Goal: Task Accomplishment & Management: Use online tool/utility

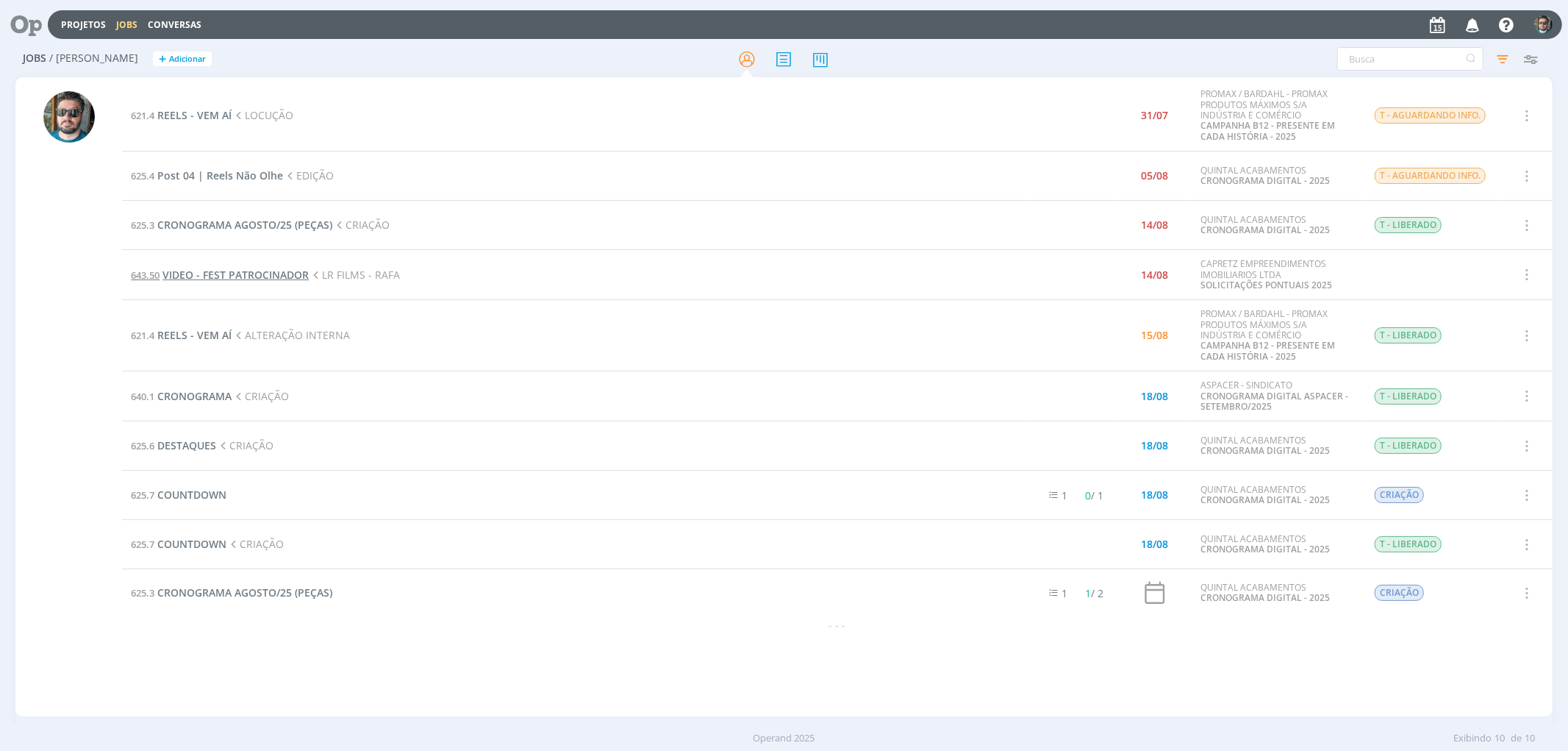
click at [280, 273] on span "VIDEO - FEST PATROCINADOR" at bounding box center [235, 275] width 147 height 14
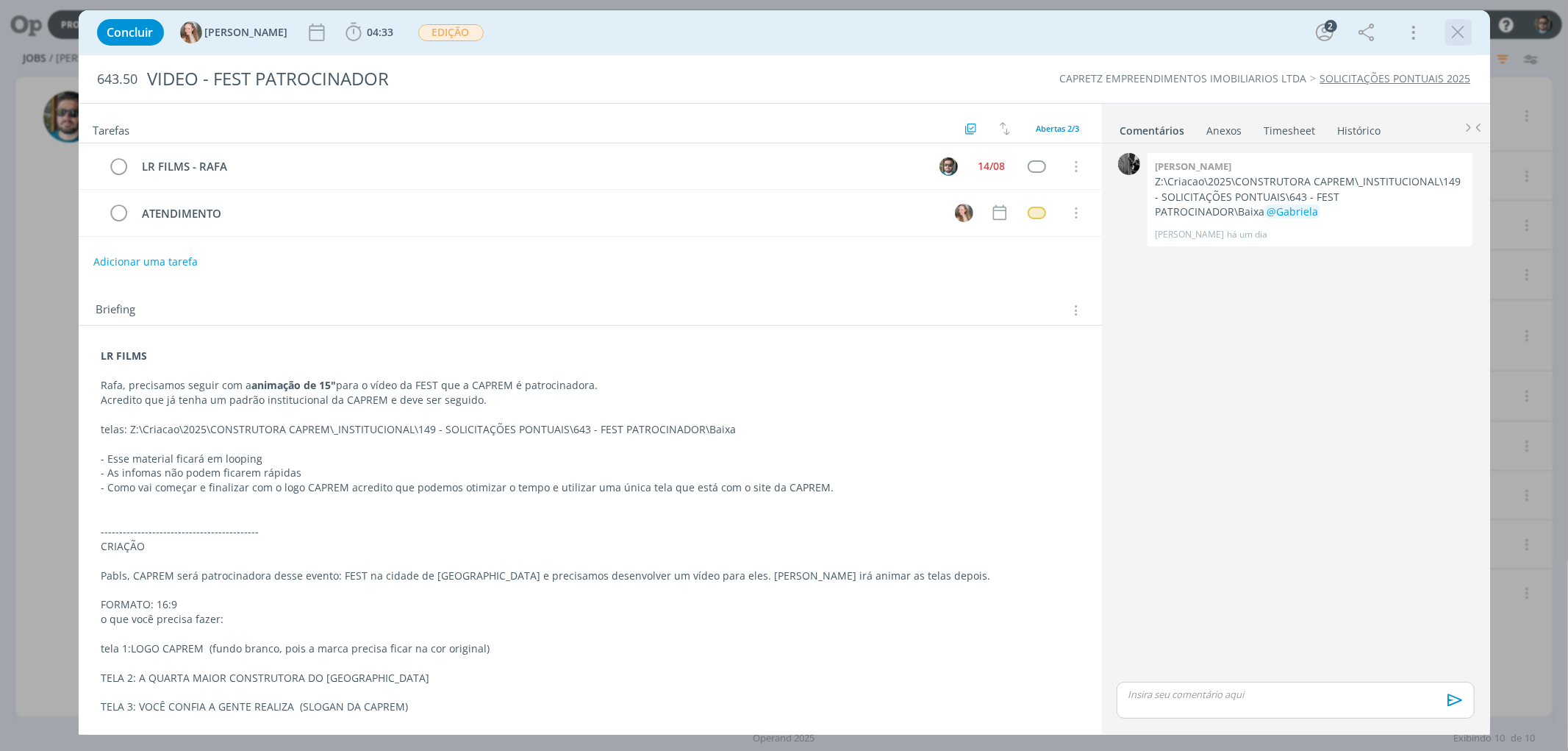
click at [1465, 22] on icon "dialog" at bounding box center [1459, 32] width 22 height 22
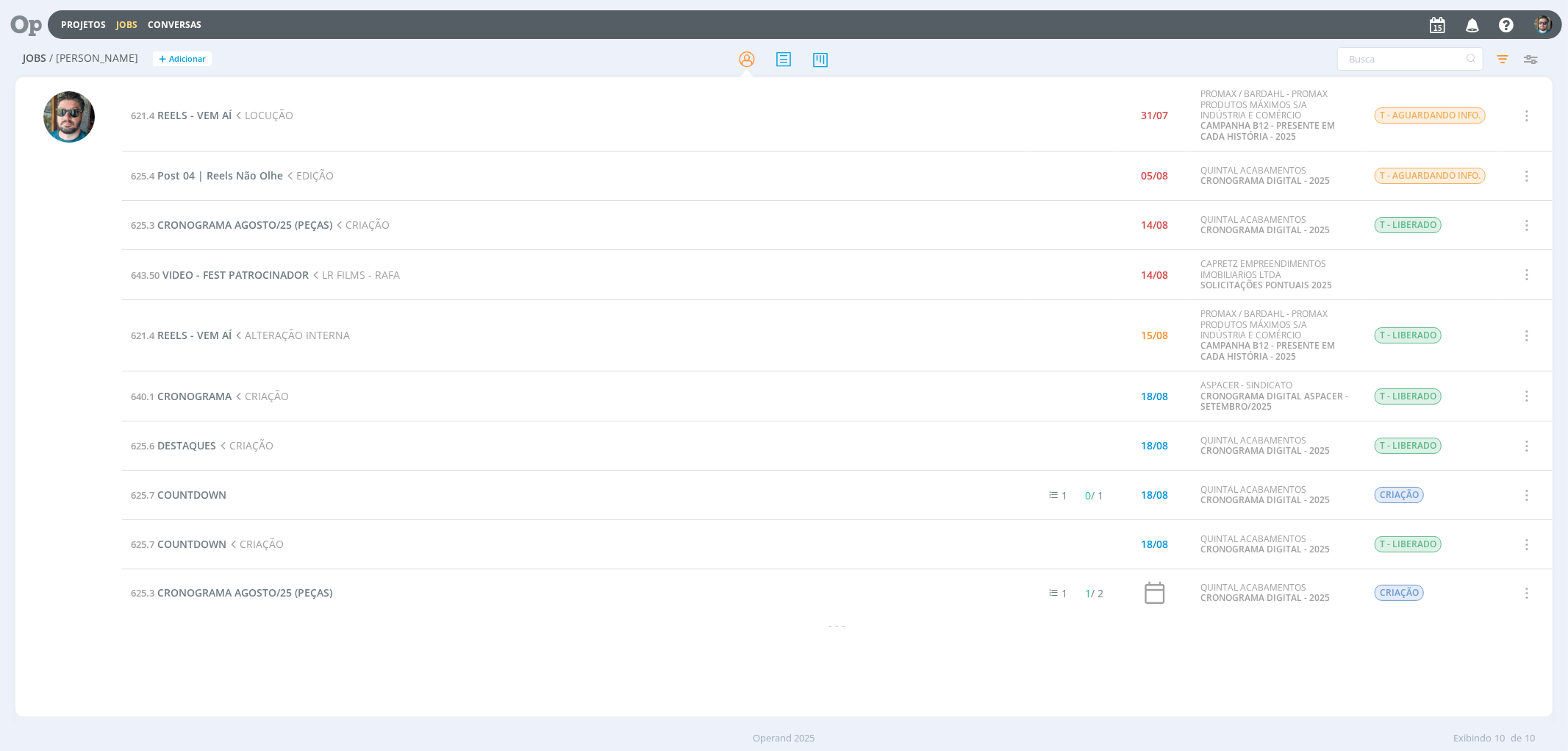
click at [1472, 23] on icon "button" at bounding box center [1473, 24] width 26 height 25
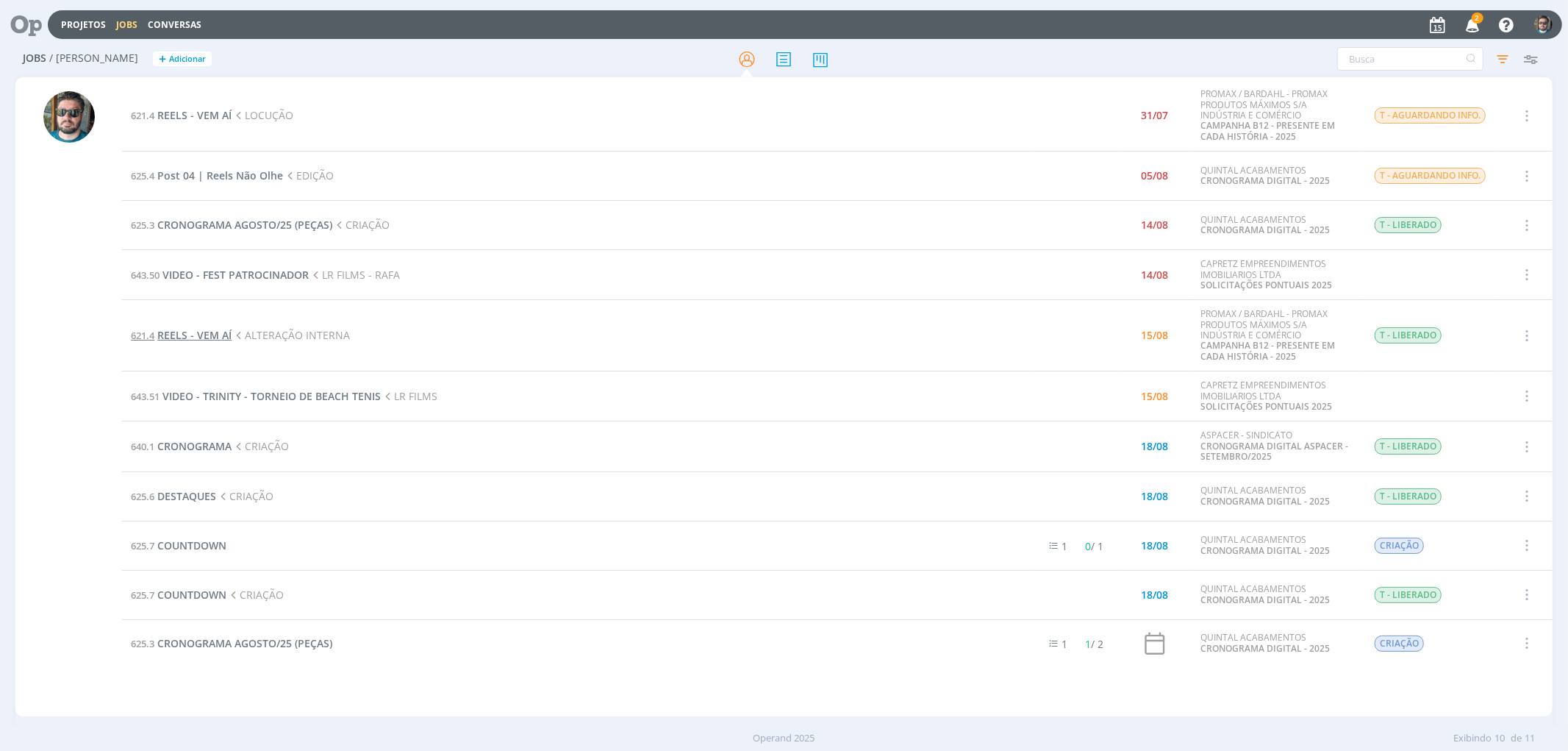
click at [171, 340] on span "REELS - VEM AÍ" at bounding box center [195, 335] width 75 height 14
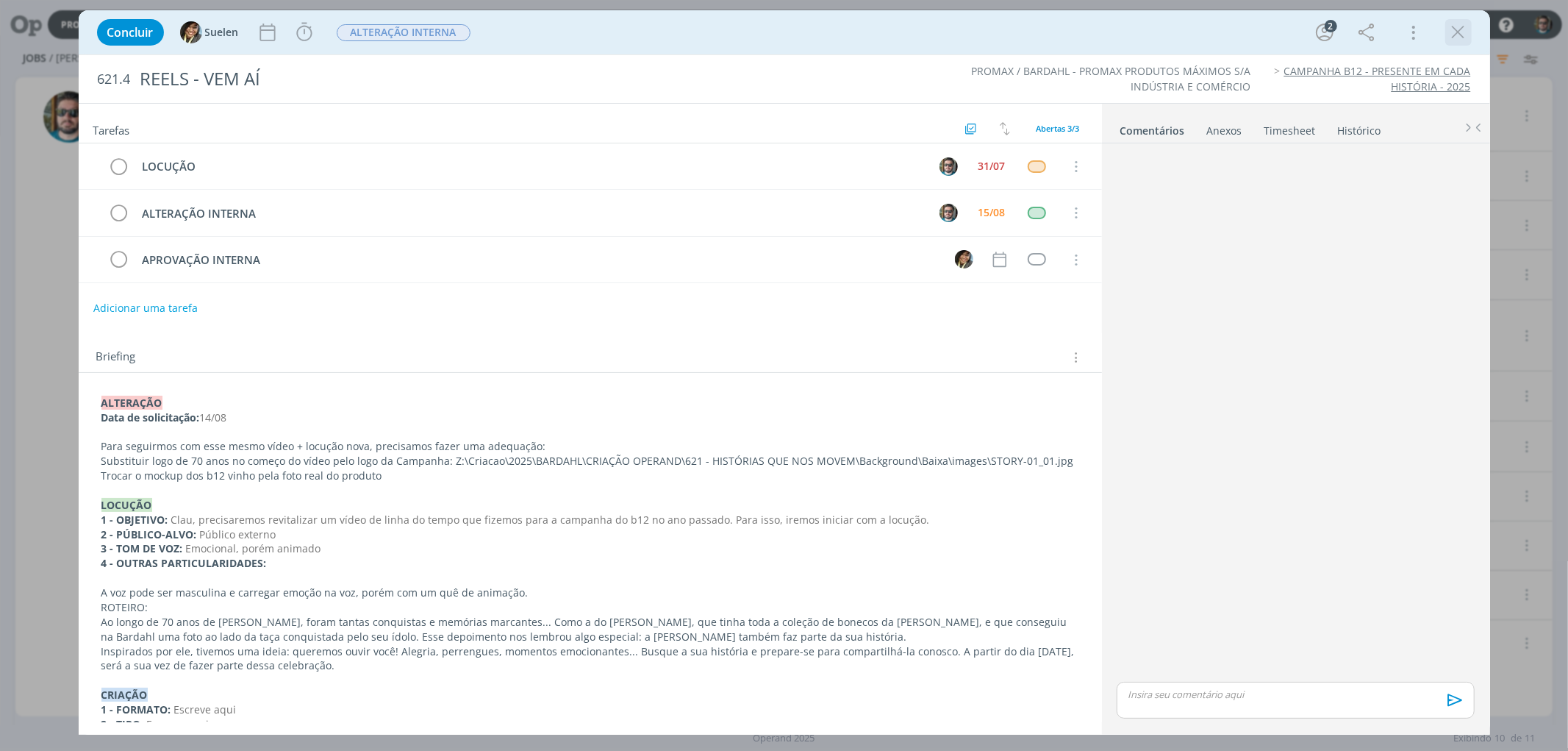
click at [1461, 32] on icon "dialog" at bounding box center [1459, 32] width 22 height 22
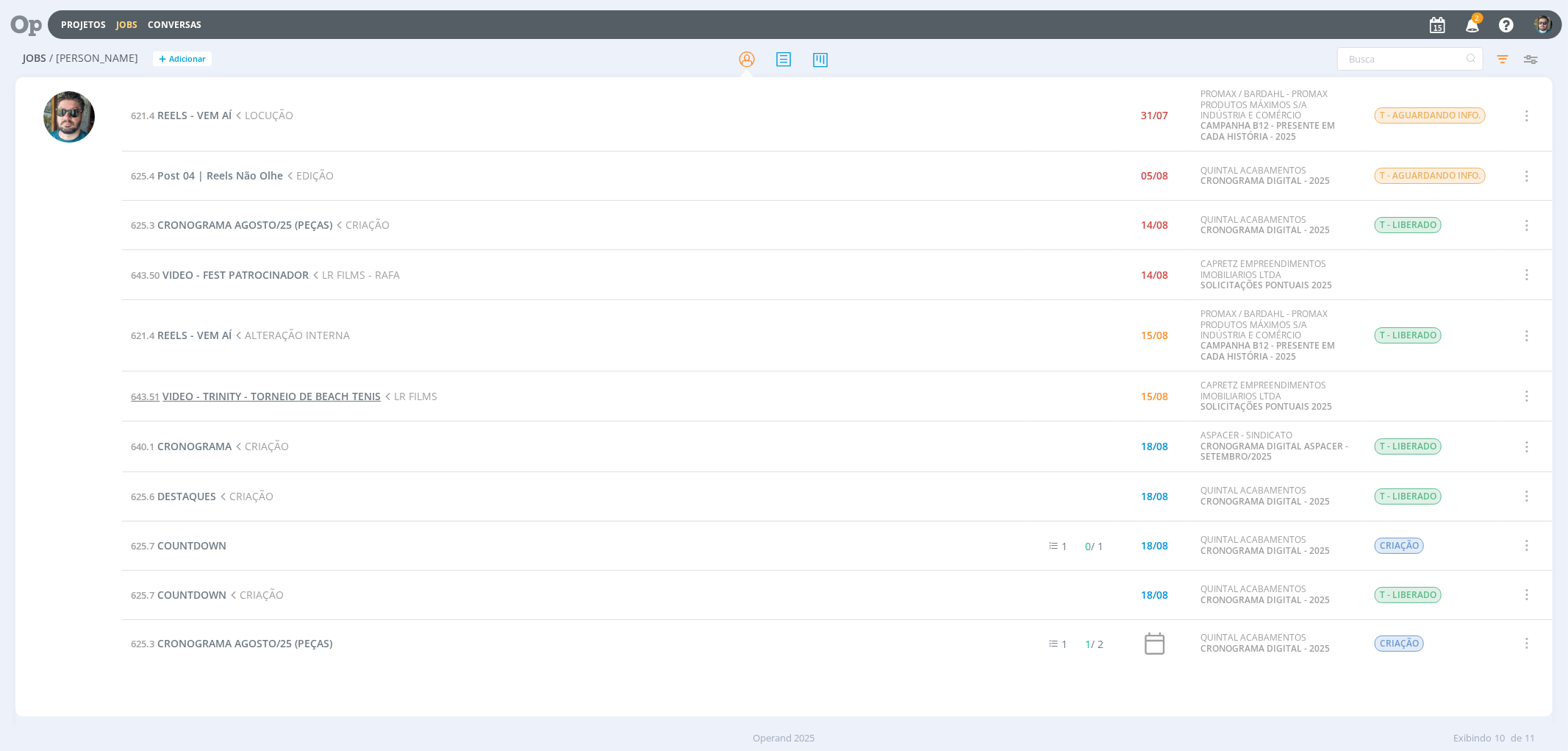
click at [358, 393] on span "VIDEO - TRINITY - TORNEIO DE BEACH TENIS" at bounding box center [271, 396] width 218 height 14
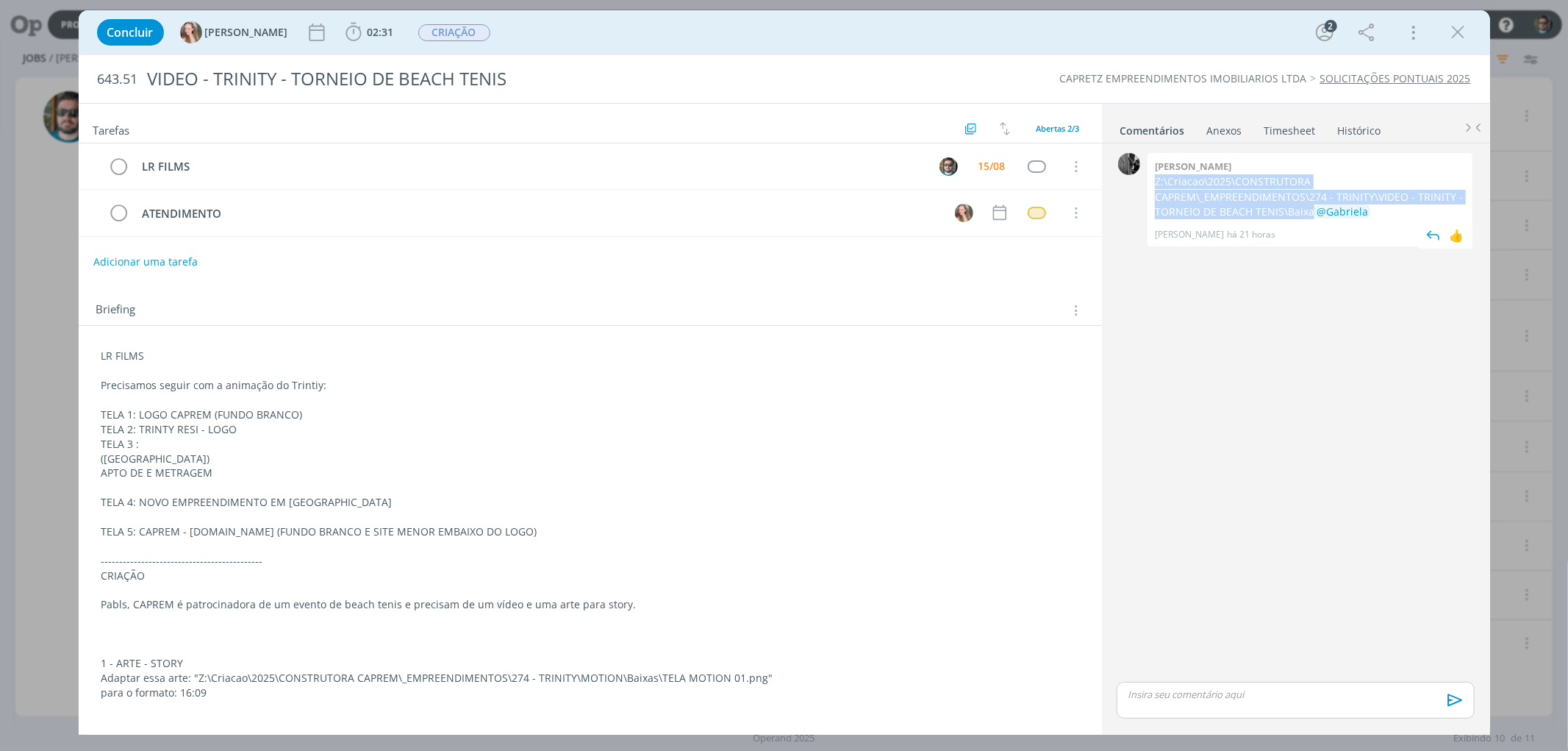
drag, startPoint x: 1312, startPoint y: 211, endPoint x: 1157, endPoint y: 182, distance: 157.7
click at [1157, 182] on p "Z:\Criacao\2025\CONSTRUTORA CAPREM\_EMPREENDIMENTOS\274 - TRINITY\VIDEO - TRINI…" at bounding box center [1311, 196] width 311 height 45
copy p "Z:\Criacao\2025\CONSTRUTORA CAPREM\_EMPREENDIMENTOS\274 - TRINITY\VIDEO - TRINI…"
click at [368, 37] on span "02:31" at bounding box center [381, 32] width 27 height 14
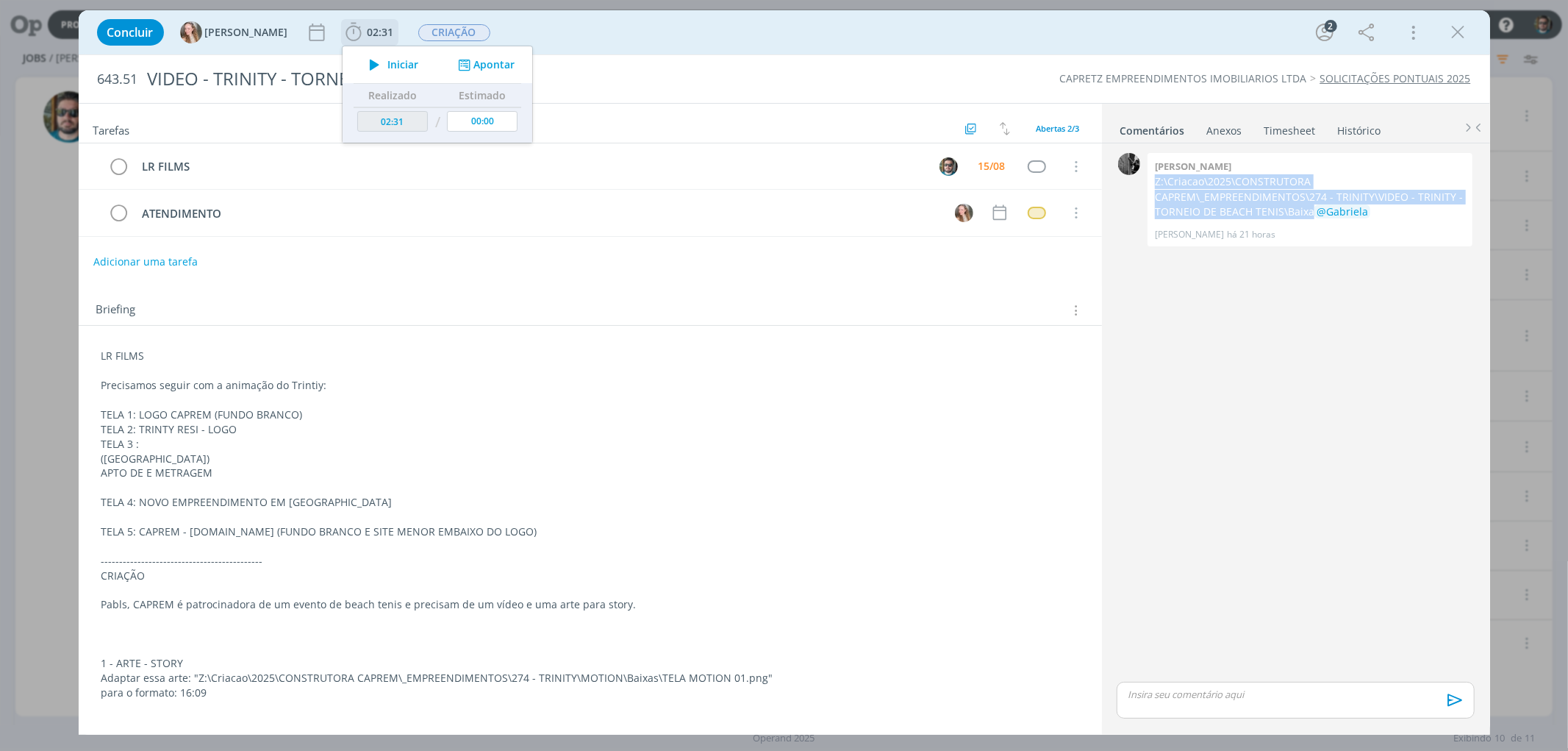
click at [387, 61] on span "Iniciar" at bounding box center [402, 64] width 31 height 10
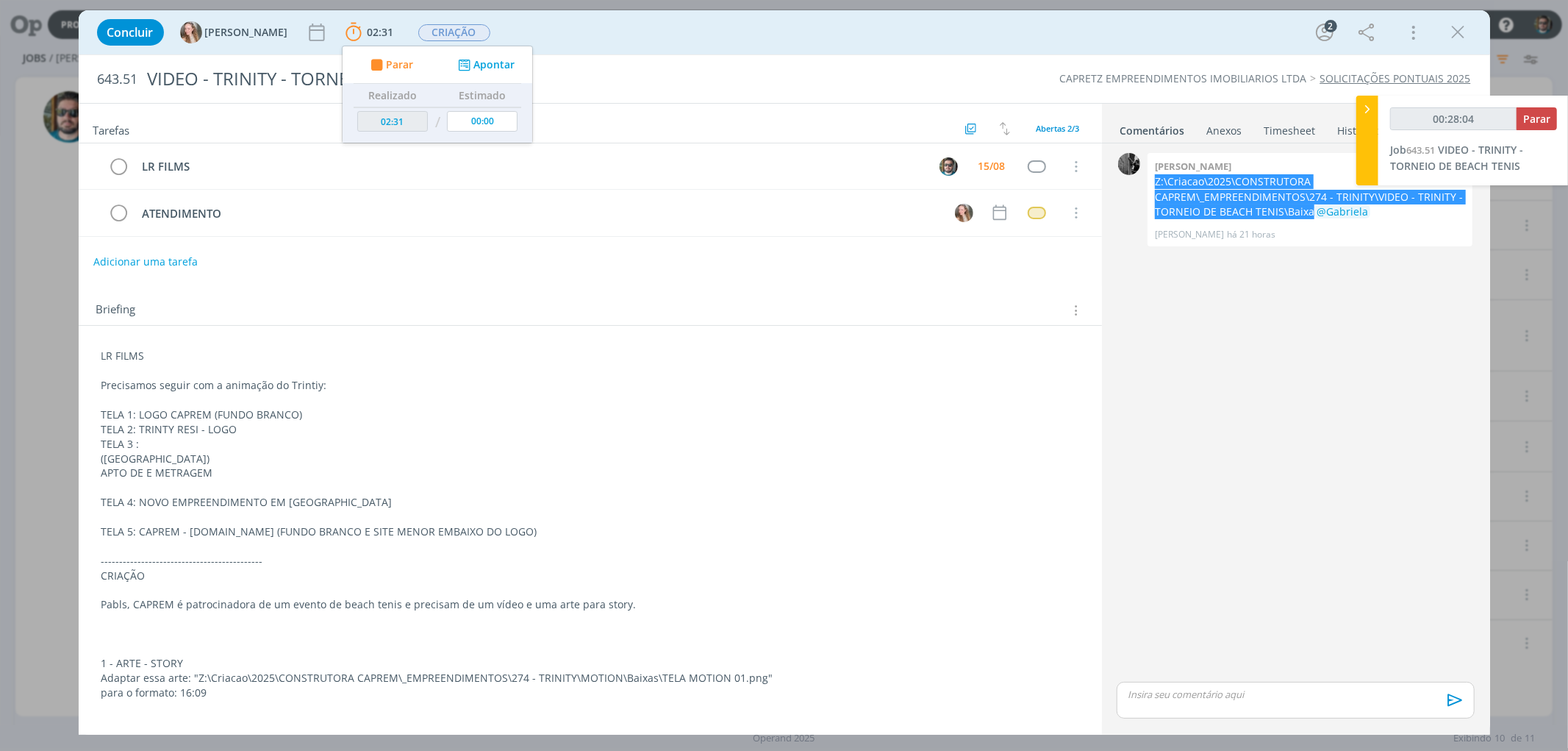
type input "00:29:04"
